Goal: Task Accomplishment & Management: Complete application form

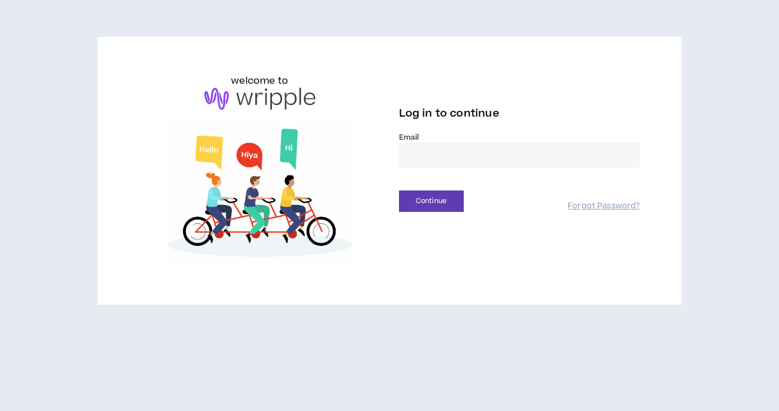
click at [412, 151] on input "email" at bounding box center [519, 155] width 241 height 25
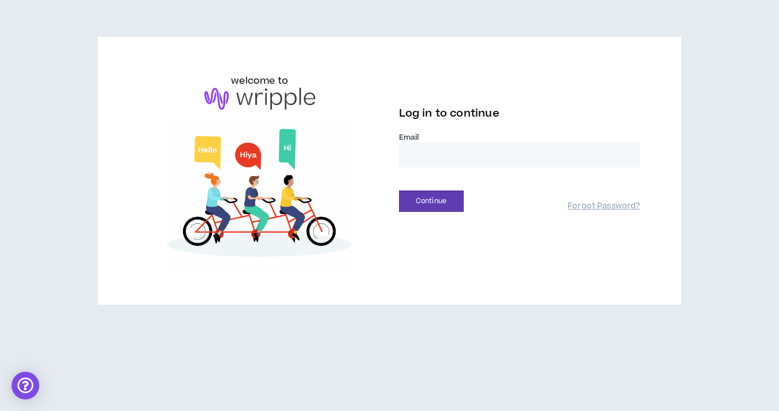
type input "**********"
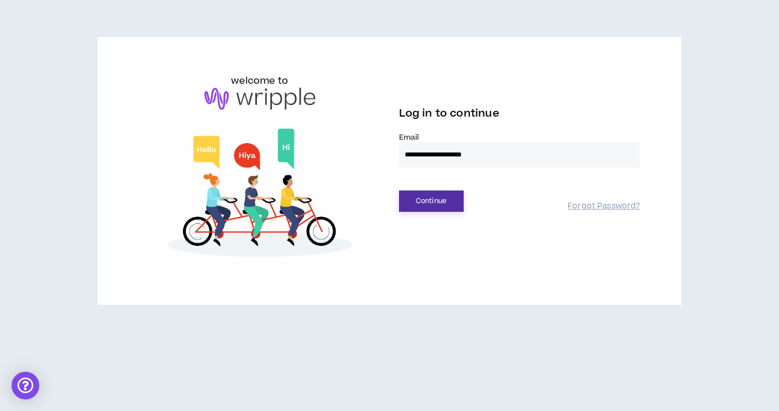
click at [441, 200] on button "Continue" at bounding box center [431, 201] width 65 height 21
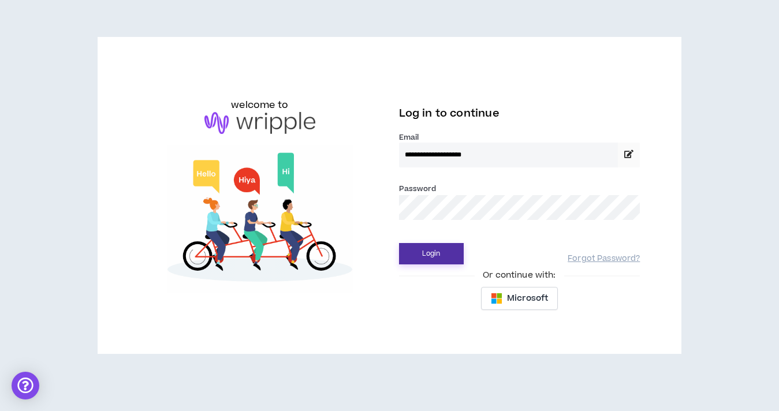
click at [419, 245] on button "Login" at bounding box center [431, 253] width 65 height 21
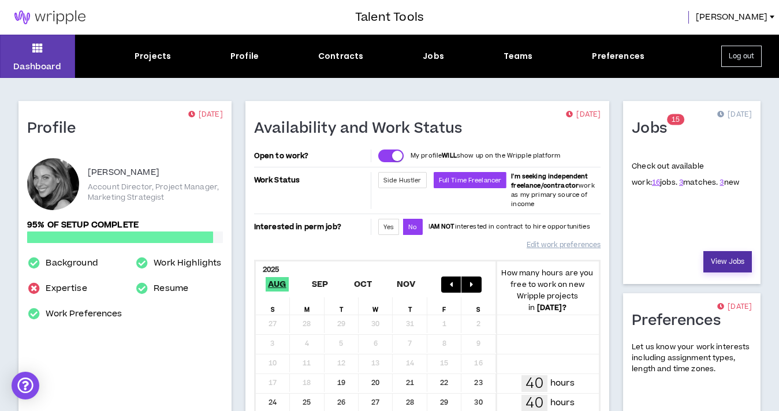
click at [724, 258] on link "View Jobs" at bounding box center [727, 261] width 49 height 21
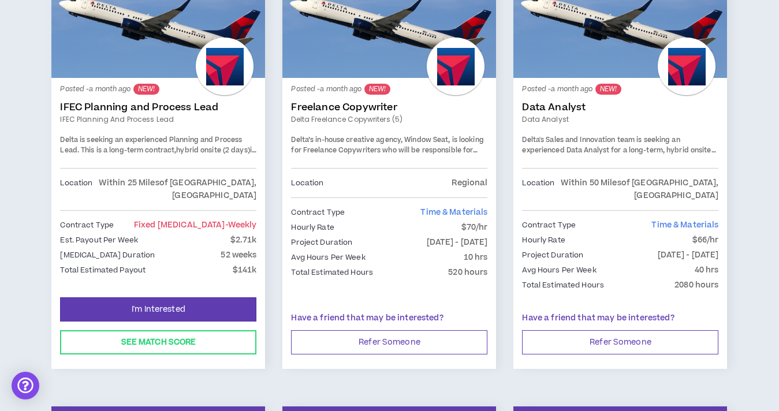
scroll to position [1587, 0]
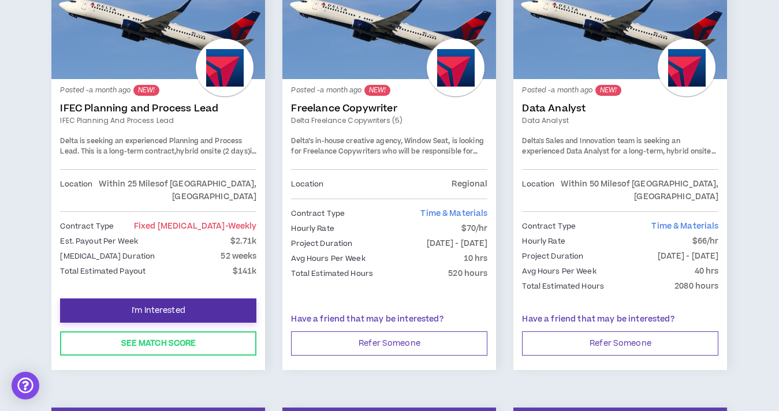
click at [151, 299] on button "I'm Interested" at bounding box center [158, 311] width 196 height 24
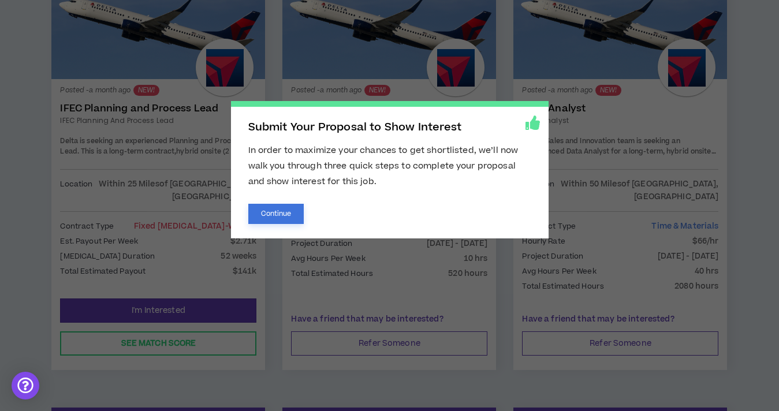
click at [282, 217] on button "Continue" at bounding box center [276, 214] width 56 height 20
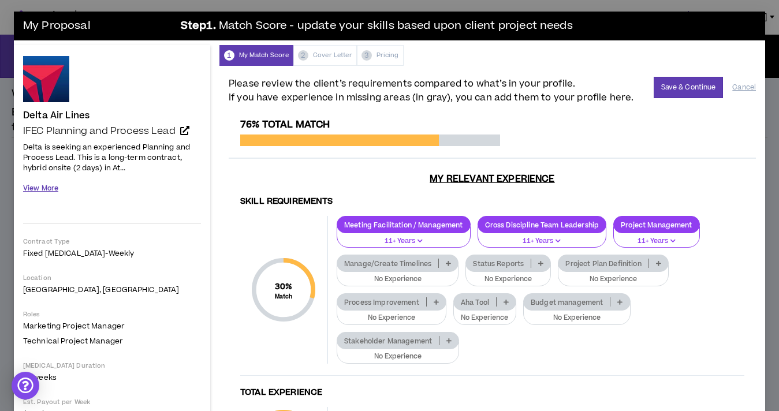
click at [43, 189] on button "View More" at bounding box center [40, 188] width 35 height 20
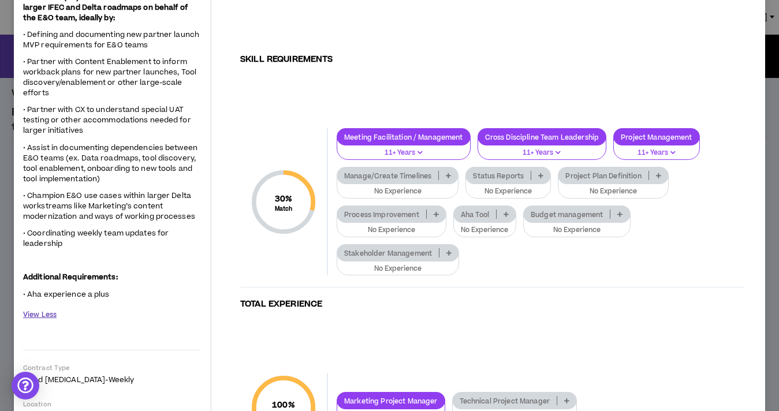
scroll to position [721, 0]
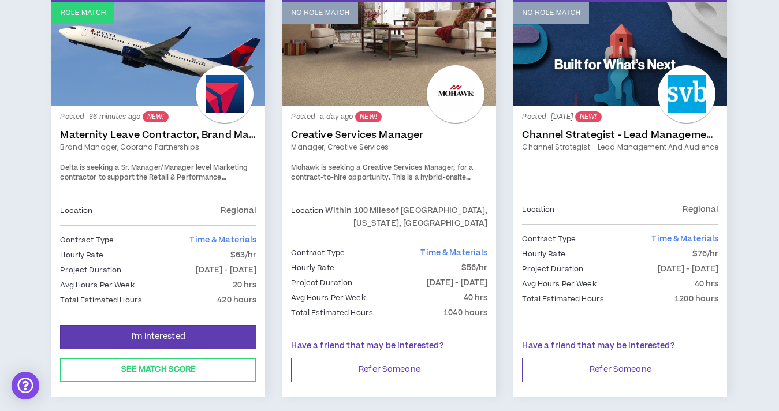
scroll to position [244, 0]
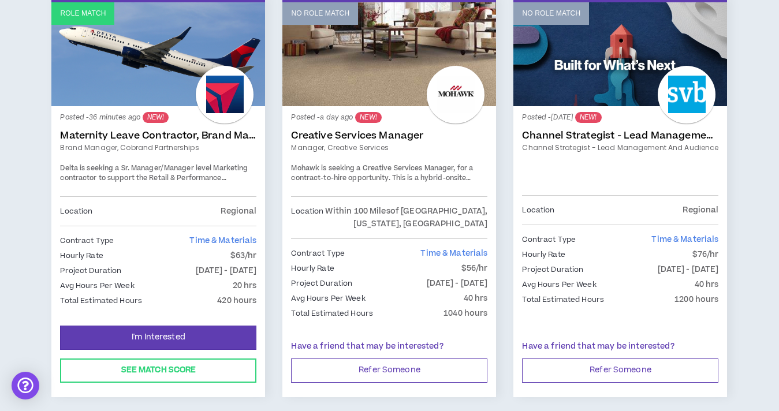
click at [181, 70] on link "Role Match" at bounding box center [158, 54] width 214 height 104
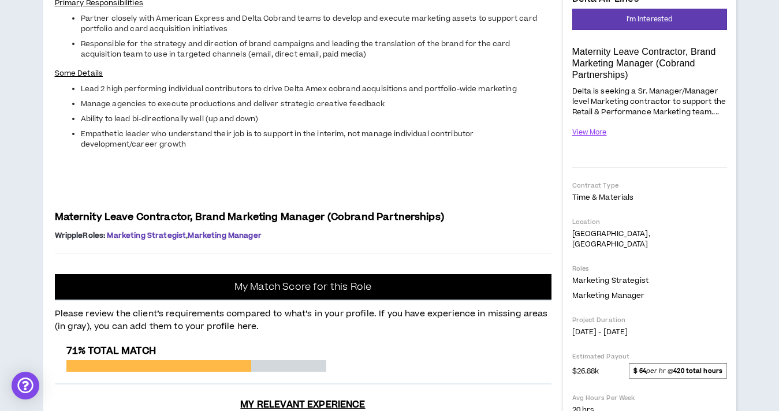
scroll to position [183, 0]
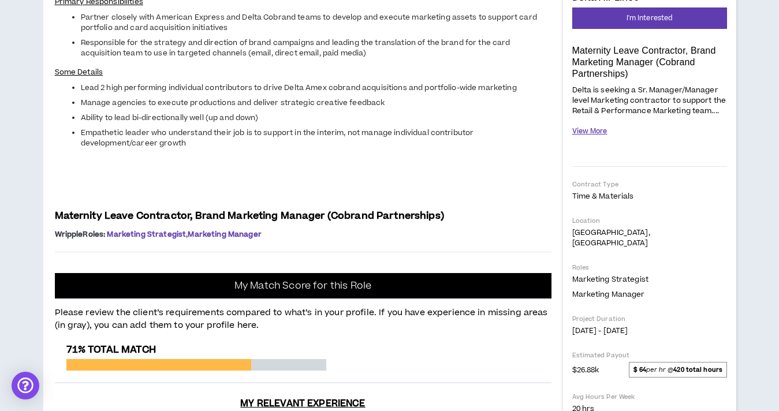
click at [605, 131] on button "View More" at bounding box center [589, 131] width 35 height 20
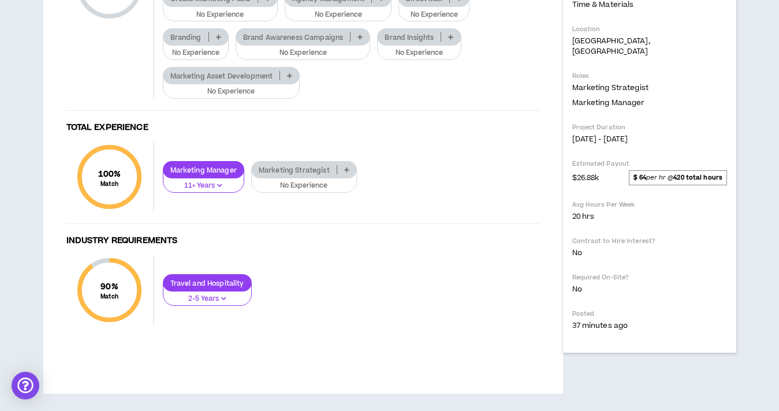
scroll to position [762, 0]
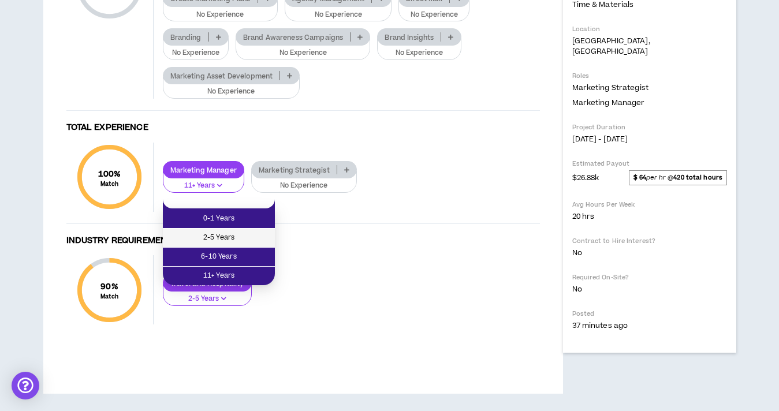
click at [248, 232] on span "2-5 Years" at bounding box center [219, 238] width 98 height 13
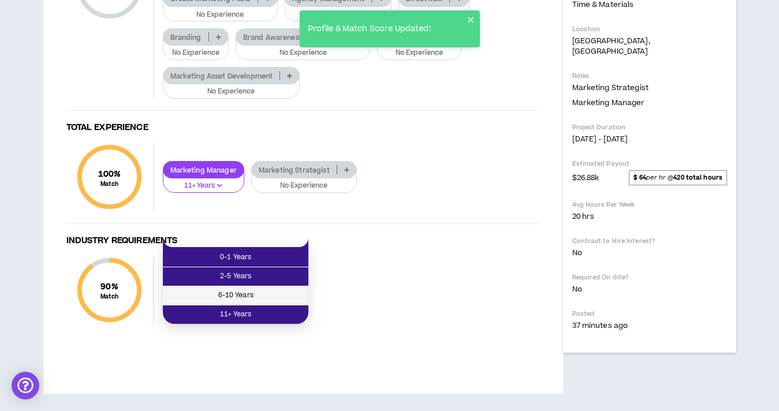
click at [280, 289] on span "6-10 Years" at bounding box center [236, 295] width 132 height 13
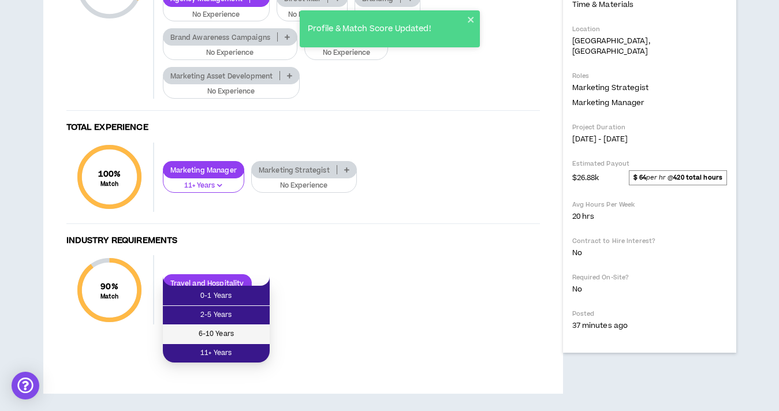
click at [237, 328] on span "6-10 Years" at bounding box center [216, 334] width 93 height 13
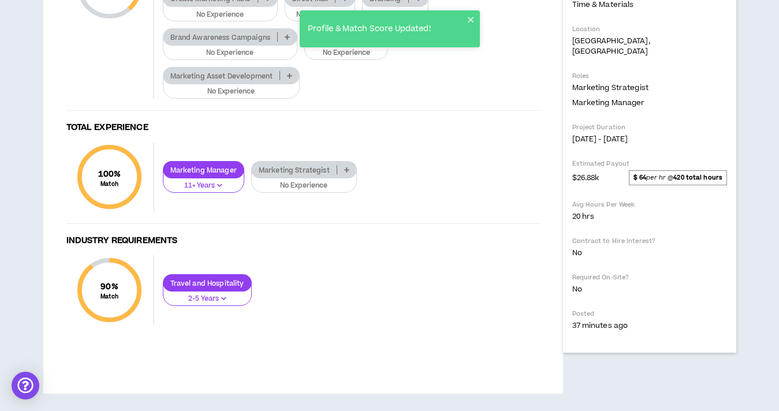
click at [291, 79] on icon at bounding box center [289, 76] width 5 height 6
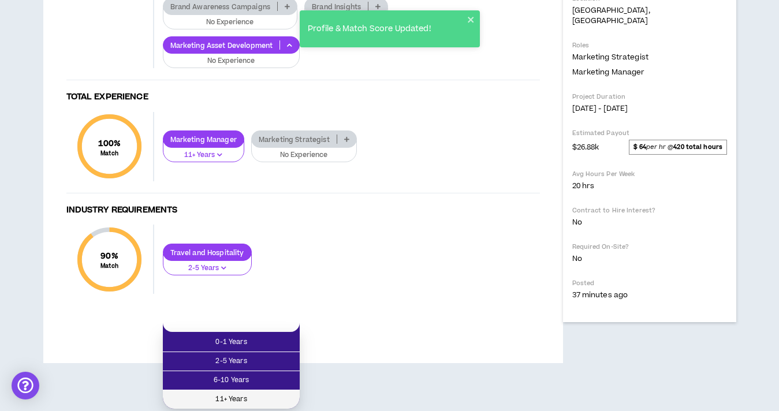
scroll to position [825, 0]
click at [286, 393] on span "11+ Years" at bounding box center [231, 399] width 123 height 13
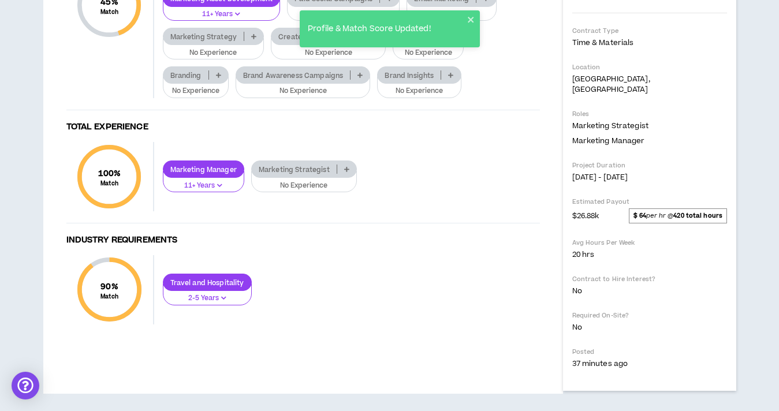
click at [256, 41] on p at bounding box center [253, 36] width 19 height 9
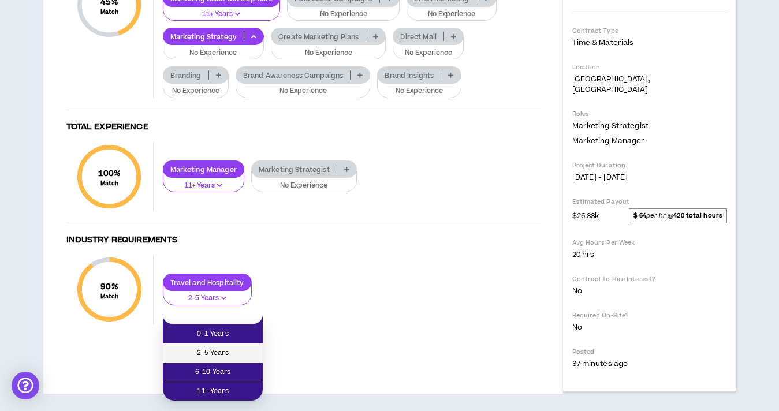
click at [239, 347] on span "2-5 Years" at bounding box center [213, 353] width 86 height 13
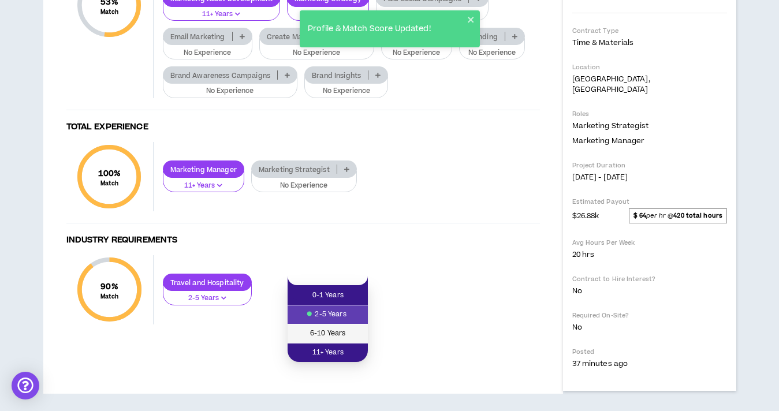
click at [327, 327] on span "6-10 Years" at bounding box center [328, 333] width 66 height 13
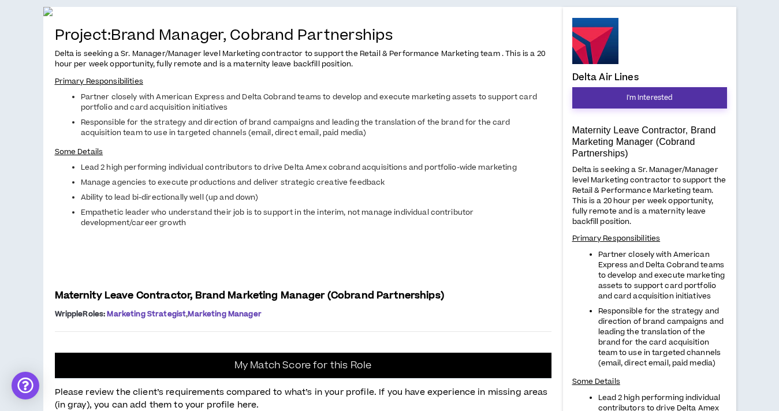
scroll to position [0, 0]
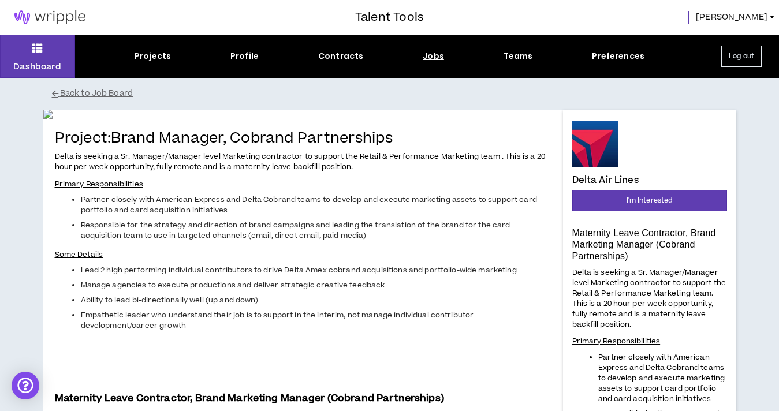
click at [760, 16] on span "[PERSON_NAME]" at bounding box center [732, 17] width 72 height 13
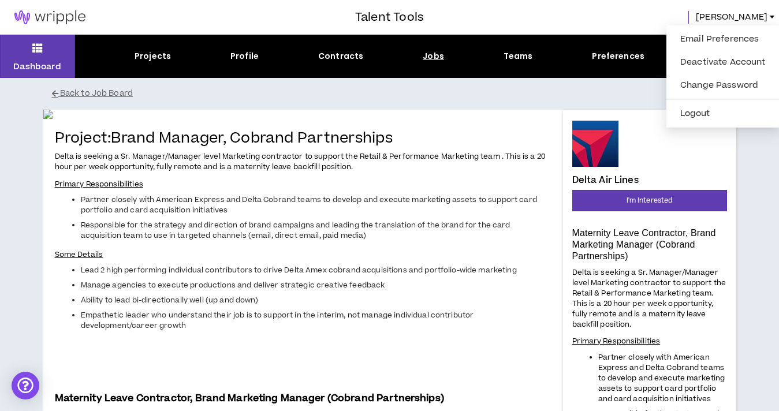
click at [587, 14] on div "[PERSON_NAME]" at bounding box center [601, 17] width 355 height 13
